Goal: Task Accomplishment & Management: Manage account settings

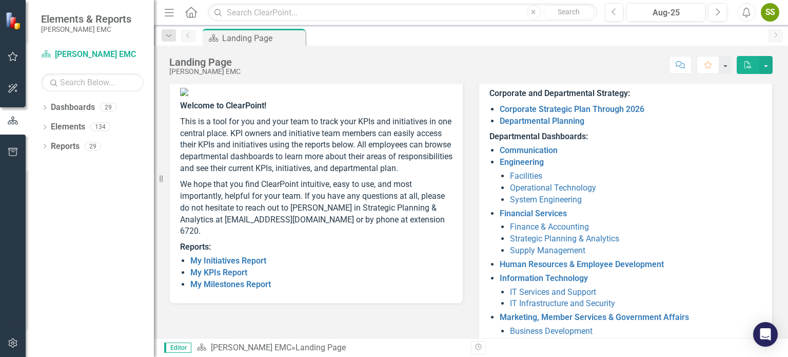
scroll to position [93, 0]
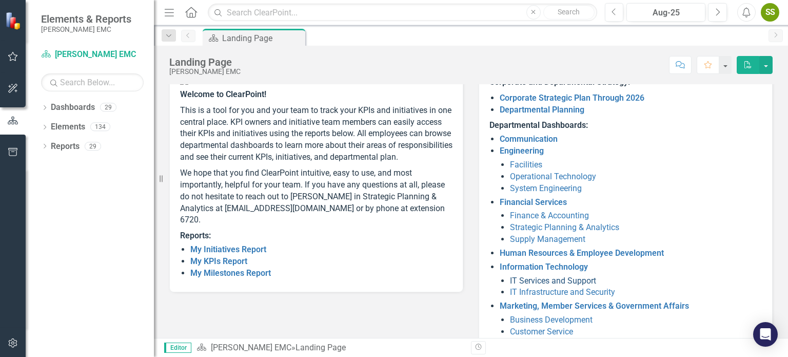
click at [581, 280] on link "IT Services and Support" at bounding box center [553, 281] width 86 height 10
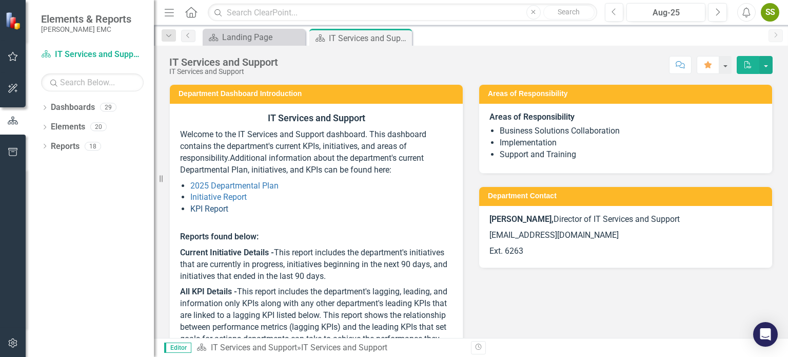
click at [211, 210] on link "KPI Report" at bounding box center [209, 209] width 38 height 10
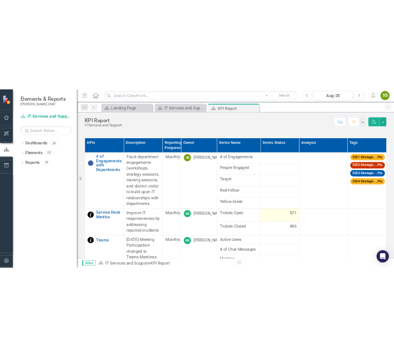
scroll to position [513, 0]
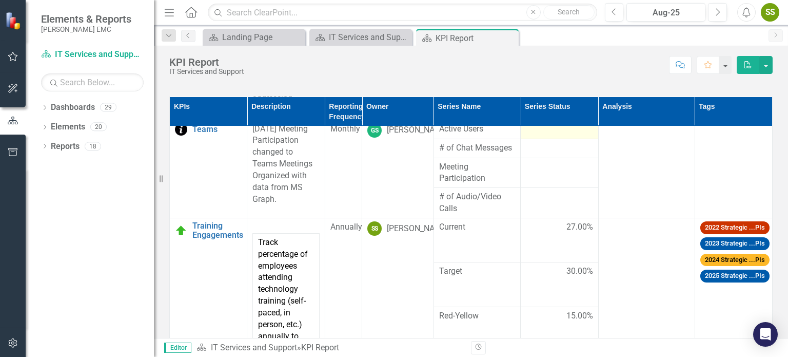
click at [535, 135] on div at bounding box center [559, 129] width 67 height 12
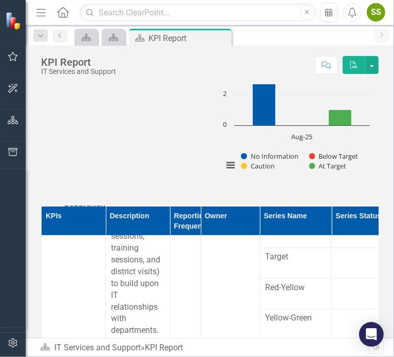
scroll to position [182, 0]
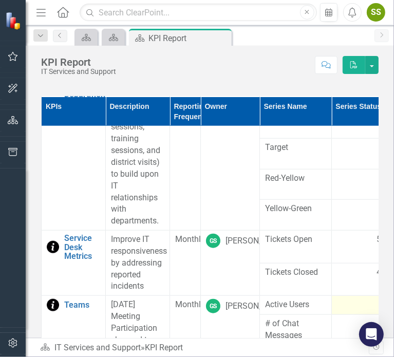
click at [347, 305] on div at bounding box center [363, 305] width 53 height 12
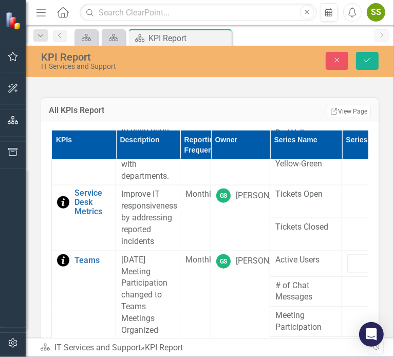
scroll to position [595, 0]
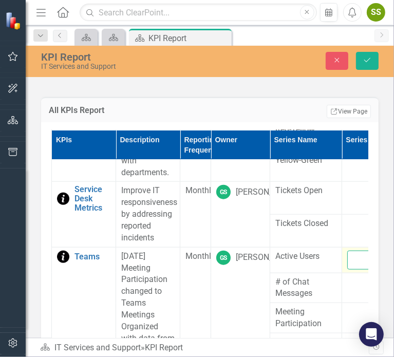
click at [352, 262] on input "number" at bounding box center [373, 259] width 53 height 19
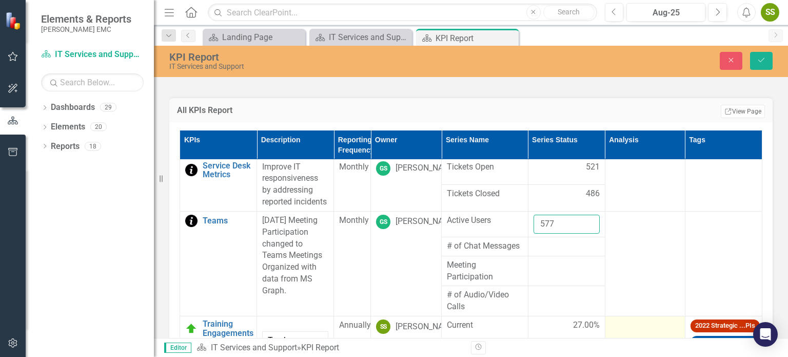
scroll to position [472, 0]
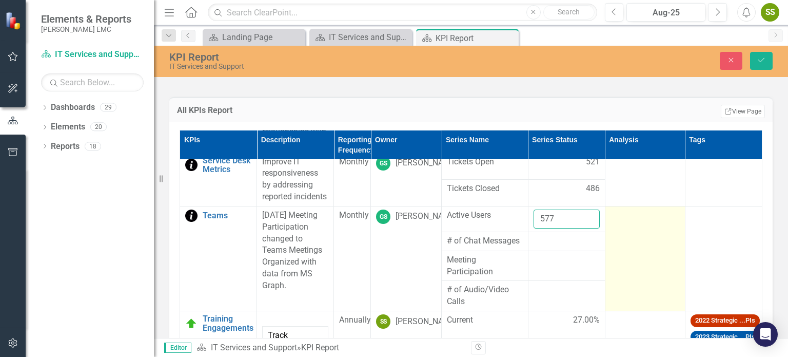
type input "577"
click at [617, 310] on td at bounding box center [645, 258] width 80 height 105
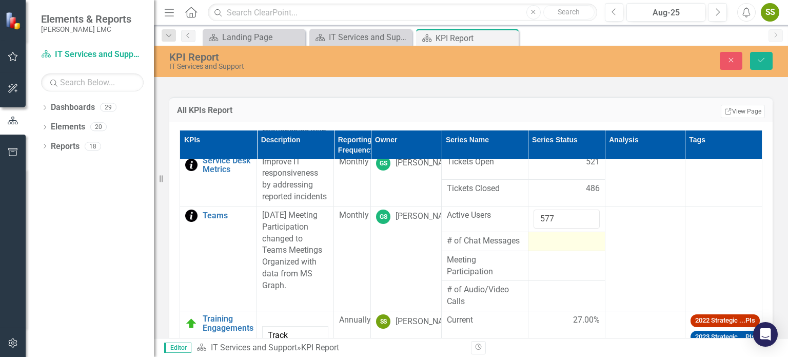
drag, startPoint x: 556, startPoint y: 325, endPoint x: 556, endPoint y: 316, distance: 9.2
click at [556, 247] on div at bounding box center [567, 241] width 66 height 12
click at [559, 247] on div at bounding box center [567, 241] width 66 height 12
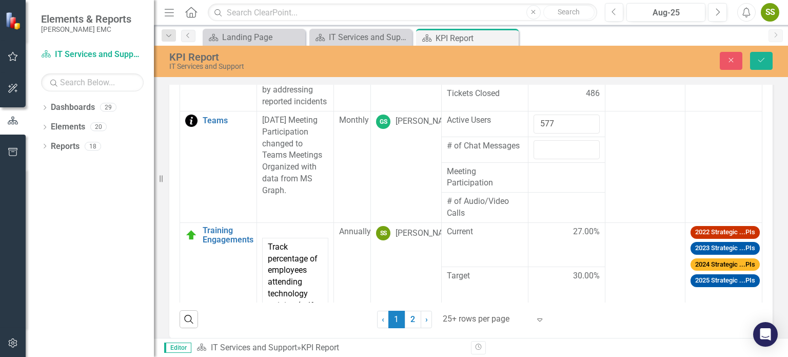
scroll to position [286, 0]
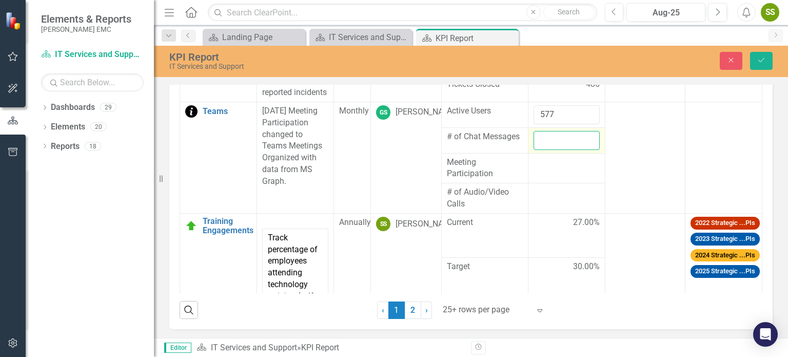
click at [554, 150] on input "number" at bounding box center [567, 140] width 66 height 19
paste input "37376"
click at [554, 150] on input "37376" at bounding box center [567, 140] width 66 height 19
type input "37376"
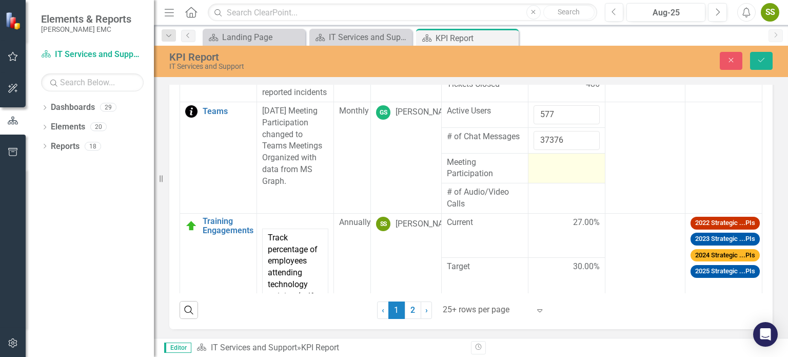
click at [539, 183] on td at bounding box center [566, 168] width 77 height 30
click at [555, 169] on div at bounding box center [567, 163] width 66 height 12
click at [534, 176] on input "number" at bounding box center [567, 166] width 66 height 19
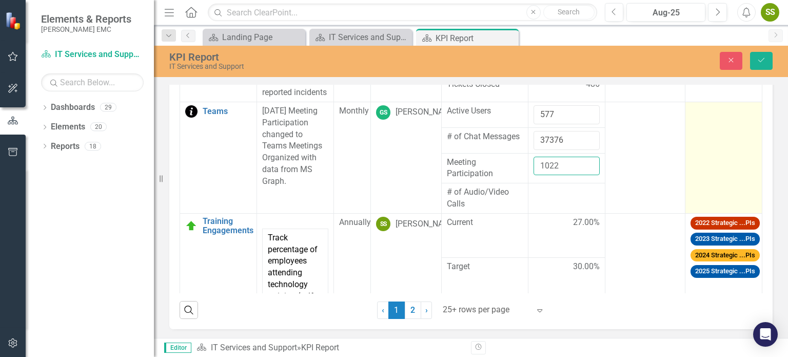
type input "1022"
click at [706, 213] on td at bounding box center [723, 157] width 77 height 111
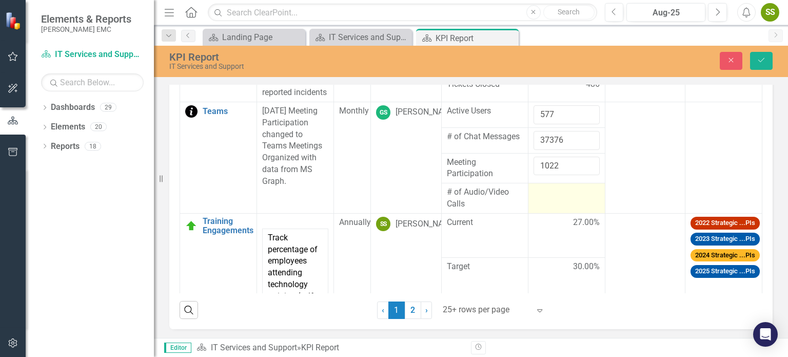
click at [548, 199] on div at bounding box center [567, 192] width 66 height 12
click at [548, 205] on input "number" at bounding box center [567, 195] width 66 height 19
type input "171"
click at [756, 59] on button "Save" at bounding box center [761, 61] width 23 height 18
